Goal: Transaction & Acquisition: Obtain resource

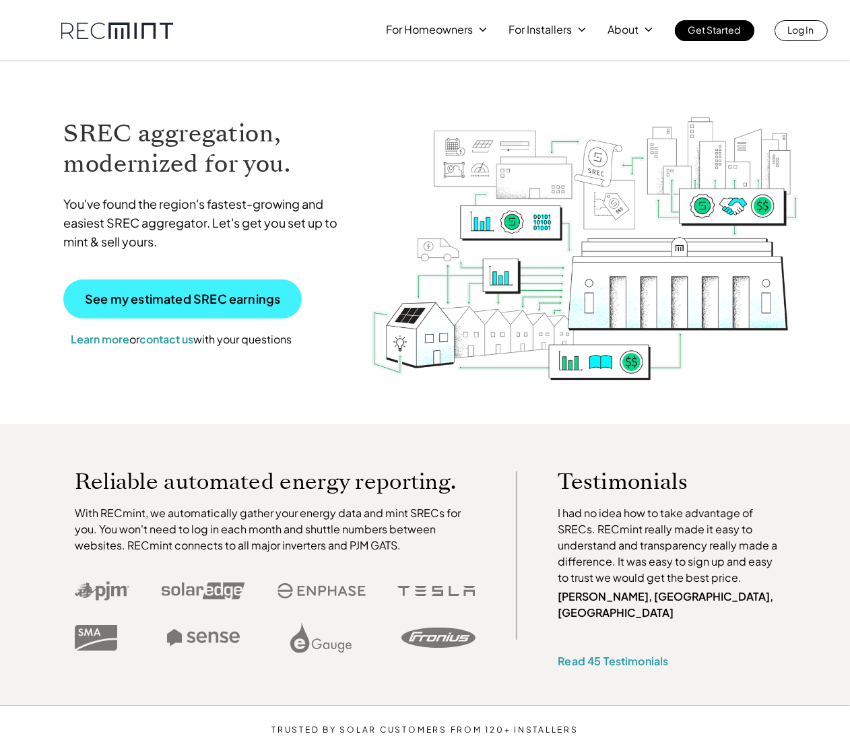
click at [189, 298] on p "See my estimated SREC earnings" at bounding box center [182, 299] width 195 height 12
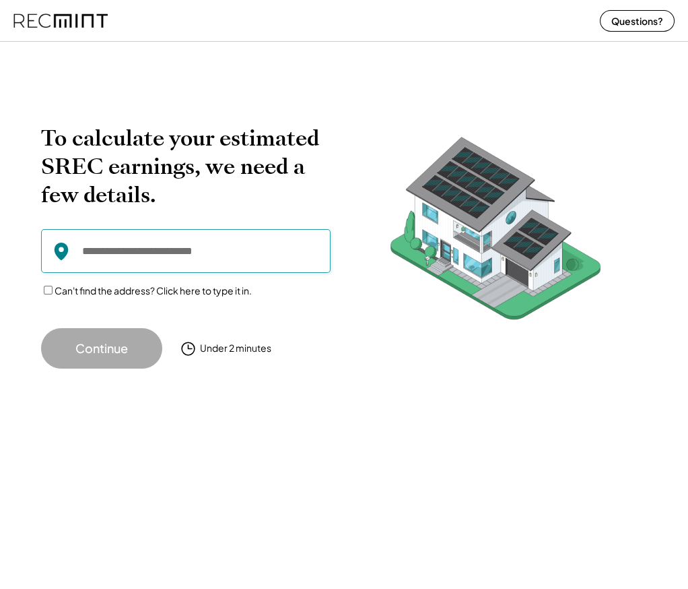
drag, startPoint x: 88, startPoint y: 247, endPoint x: 101, endPoint y: 253, distance: 14.2
click at [88, 250] on input "input" at bounding box center [186, 251] width 290 height 44
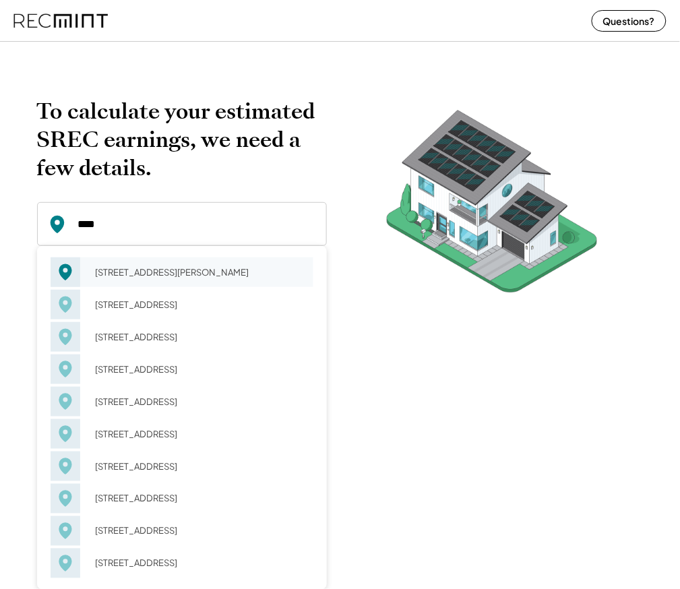
click at [148, 270] on div "[STREET_ADDRESS][PERSON_NAME]" at bounding box center [200, 272] width 226 height 19
type input "**********"
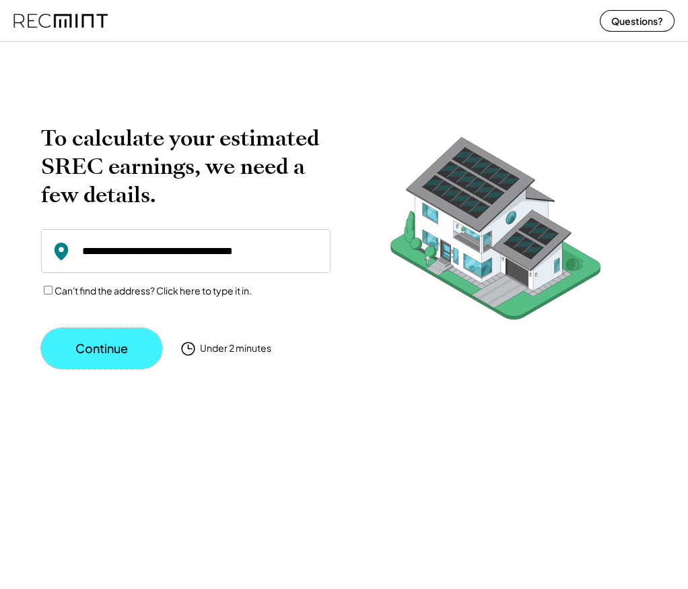
click at [110, 345] on button "Continue" at bounding box center [101, 348] width 121 height 40
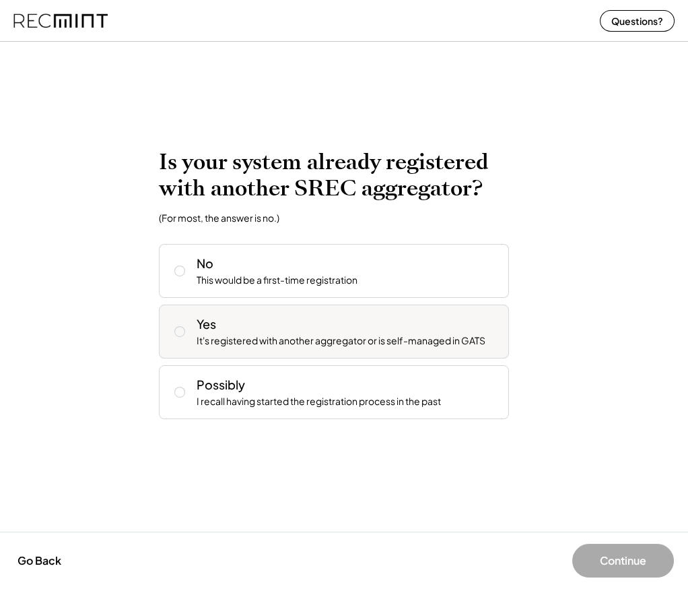
drag, startPoint x: 180, startPoint y: 331, endPoint x: 177, endPoint y: 339, distance: 7.9
click at [180, 333] on icon at bounding box center [179, 331] width 13 height 13
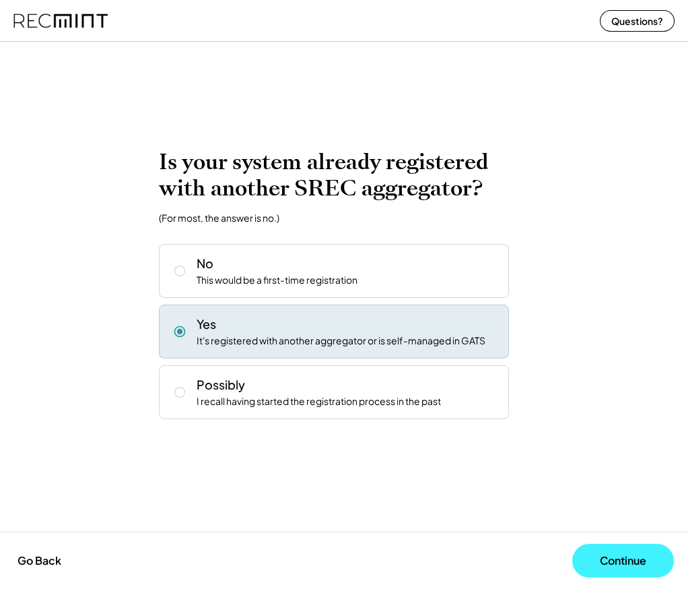
drag, startPoint x: 622, startPoint y: 561, endPoint x: 605, endPoint y: 559, distance: 17.6
click at [619, 560] on button "Continue" at bounding box center [624, 561] width 102 height 34
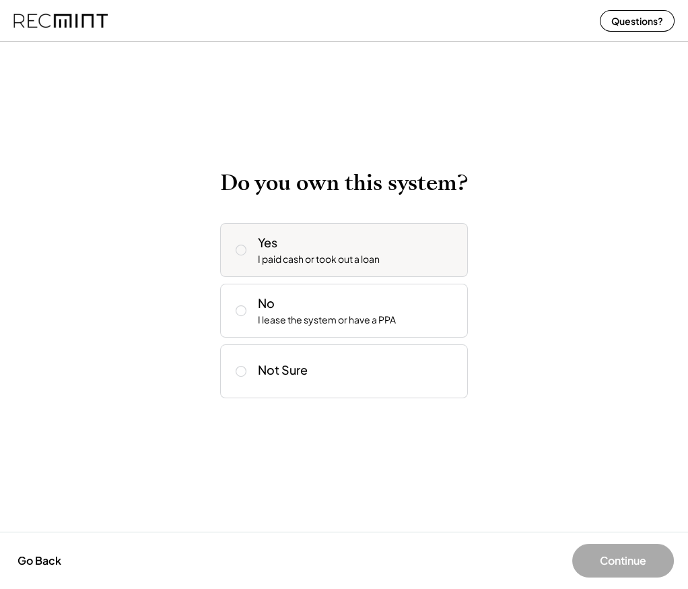
click at [240, 254] on icon at bounding box center [240, 249] width 13 height 13
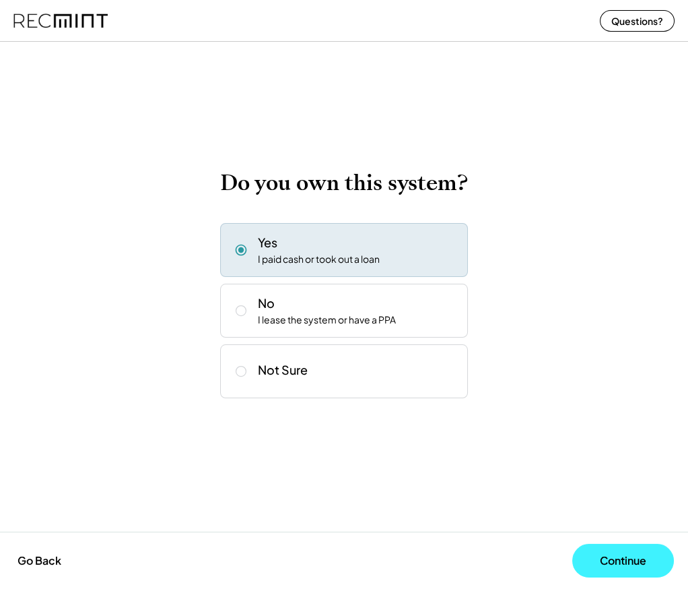
click at [620, 556] on button "Continue" at bounding box center [624, 561] width 102 height 34
